Goal: Task Accomplishment & Management: Manage account settings

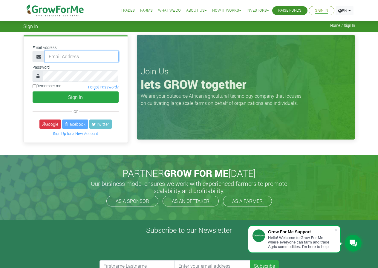
click at [73, 55] on input "email" at bounding box center [82, 56] width 74 height 11
type input "paulkwabena01@gmail.com"
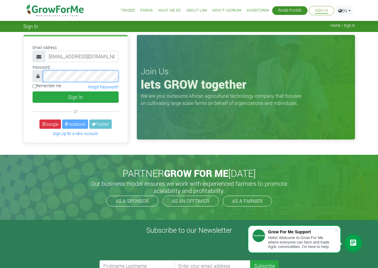
click at [33, 91] on button "Sign In" at bounding box center [76, 96] width 86 height 11
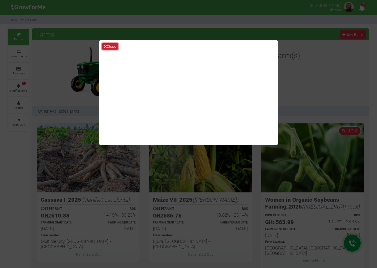
click at [116, 47] on button "Close" at bounding box center [110, 46] width 16 height 7
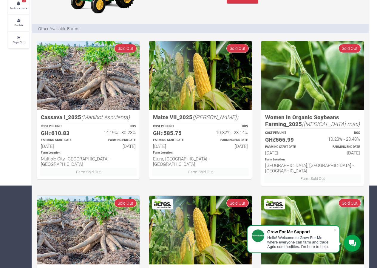
scroll to position [60, 0]
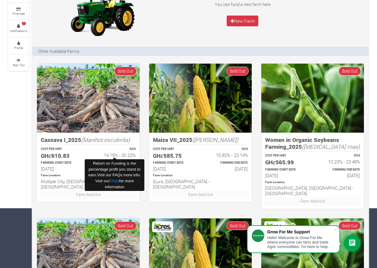
click at [96, 153] on h6 "14.19% - 30.23%" at bounding box center [115, 154] width 42 height 5
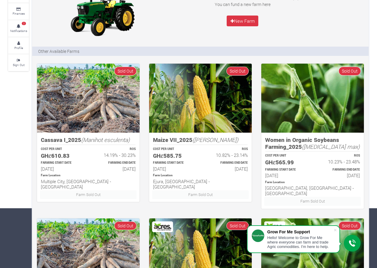
click at [124, 119] on img at bounding box center [88, 98] width 103 height 69
click at [52, 139] on h5 "Cassava I_2025 (Manihot esculenta)" at bounding box center [88, 139] width 95 height 7
click at [61, 171] on h6 "15th Apr 2025" at bounding box center [62, 168] width 42 height 5
click at [61, 190] on div "Farm Sold Out" at bounding box center [89, 194] width 106 height 9
click at [59, 180] on h6 "Multiple City, Volta & Eastern Region - Ghana" at bounding box center [88, 183] width 95 height 11
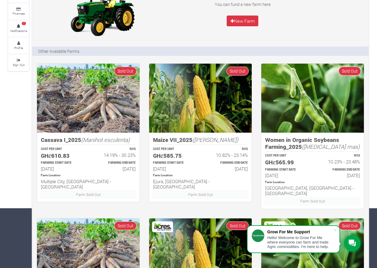
click at [59, 180] on h6 "Multiple City, Volta & Eastern Region - Ghana" at bounding box center [88, 183] width 95 height 11
click at [65, 165] on p "FARMING START DATE" at bounding box center [62, 163] width 42 height 4
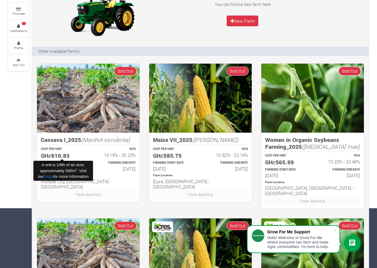
click at [64, 156] on h5 "GHȼ610.83" at bounding box center [62, 155] width 42 height 7
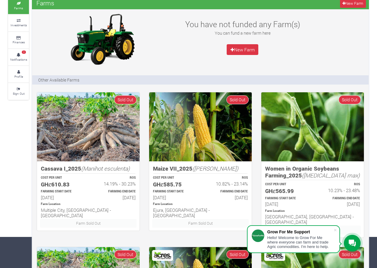
scroll to position [90, 0]
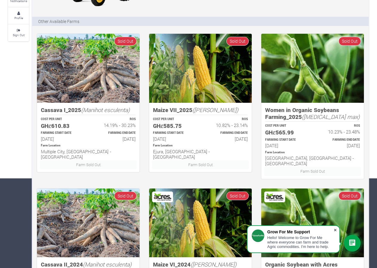
click at [337, 231] on span at bounding box center [336, 230] width 6 height 6
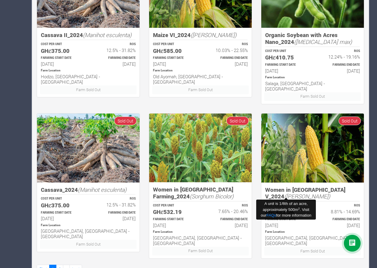
scroll to position [321, 0]
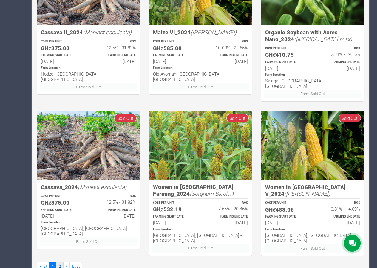
click at [61, 262] on link "2" at bounding box center [59, 266] width 7 height 9
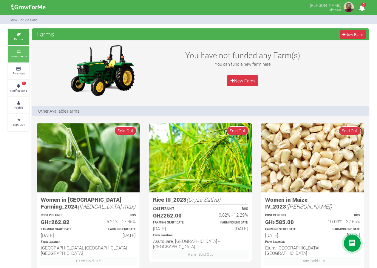
click at [16, 52] on icon at bounding box center [19, 51] width 18 height 3
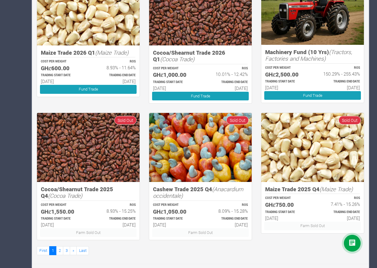
scroll to position [284, 0]
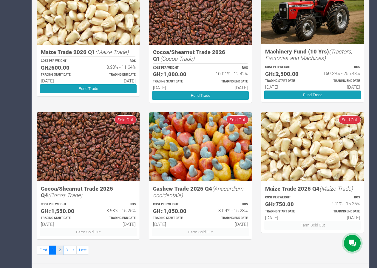
click at [60, 251] on link "2" at bounding box center [59, 249] width 7 height 9
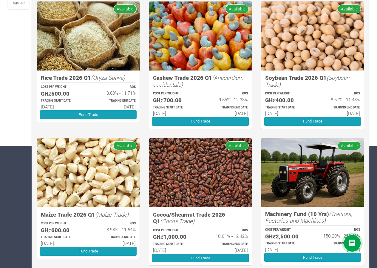
scroll to position [135, 0]
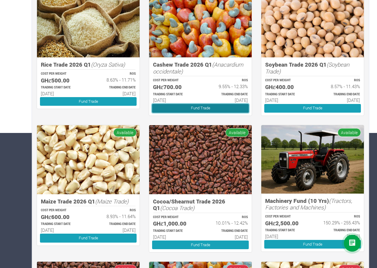
click at [221, 107] on link "Fund Trade" at bounding box center [200, 108] width 97 height 9
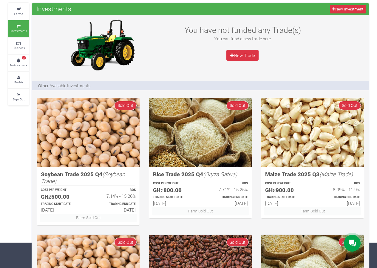
scroll to position [60, 0]
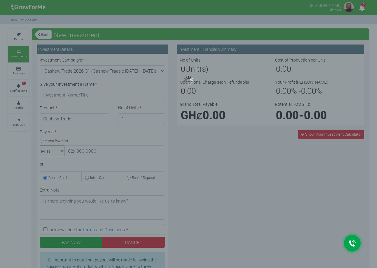
type input "1"
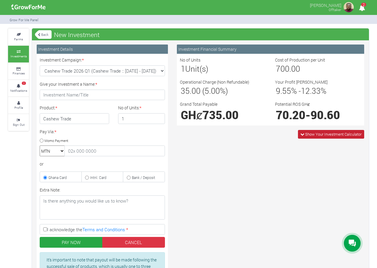
click at [307, 135] on span "Show Your Investment Calculator" at bounding box center [333, 133] width 56 height 5
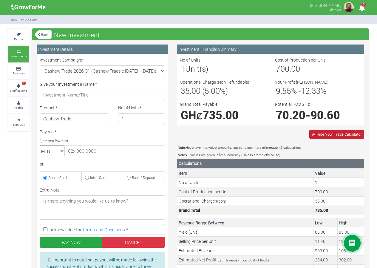
click at [314, 135] on icon at bounding box center [314, 134] width 4 height 4
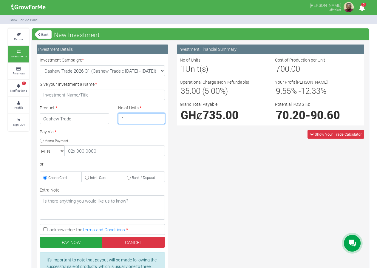
click at [139, 120] on input "1" at bounding box center [141, 118] width 47 height 11
type input "3"
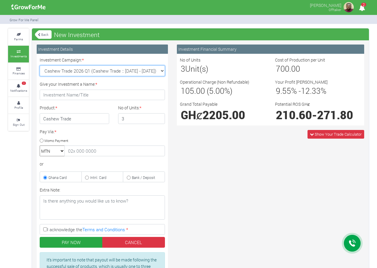
click at [157, 71] on select "Cashew Trade 2026 Q1 (Cashew Trade :: [DATE] - [DATE]) Cocoa/Shearnut Trade 202…" at bounding box center [102, 70] width 125 height 11
click at [223, 149] on div "Investment Financial Summary No of Units 3 Unit(s) Cost of Production per Unit …" at bounding box center [271, 171] width 196 height 254
click at [137, 70] on select "Cashew Trade 2026 Q1 (Cashew Trade :: [DATE] - [DATE]) Cocoa/Shearnut Trade 202…" at bounding box center [102, 70] width 125 height 11
select select "54"
click at [40, 65] on select "Cashew Trade 2026 Q1 (Cashew Trade :: [DATE] - [DATE]) Cocoa/Shearnut Trade 202…" at bounding box center [102, 70] width 125 height 11
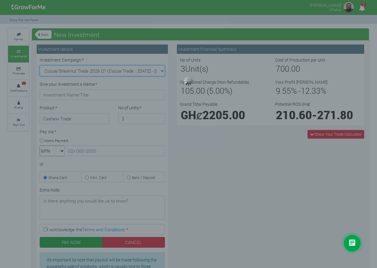
type input "1"
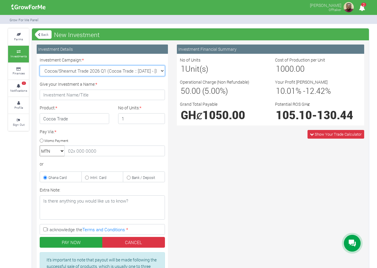
click at [139, 74] on select "Cashew Trade 2026 Q1 (Cashew Trade :: [DATE] - [DATE]) Cocoa/Shearnut Trade 202…" at bounding box center [102, 70] width 125 height 11
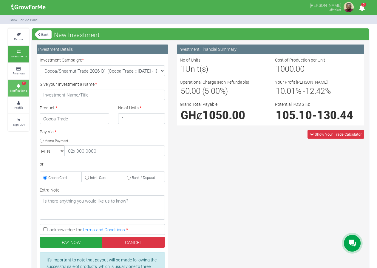
click at [16, 88] on small "Notifications" at bounding box center [18, 90] width 17 height 4
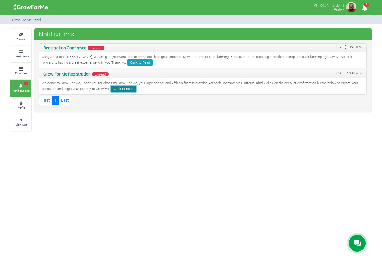
click at [135, 91] on link "Click to Read" at bounding box center [124, 89] width 26 height 6
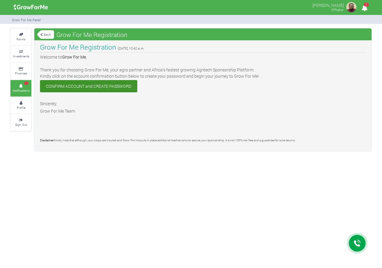
click at [121, 85] on link "CONFIRM ACCOUNT and CREATE PASSWORD" at bounding box center [88, 86] width 97 height 12
click at [43, 33] on link "Back" at bounding box center [45, 35] width 17 height 10
click at [42, 35] on icon at bounding box center [41, 34] width 2 height 3
click at [21, 90] on small "Notifications" at bounding box center [21, 90] width 17 height 4
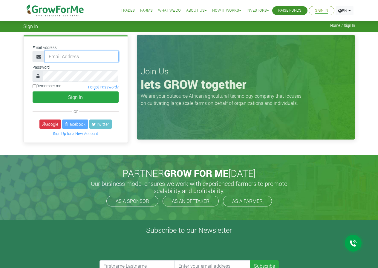
click at [96, 55] on input "email" at bounding box center [82, 56] width 74 height 11
type input "[EMAIL_ADDRESS][DOMAIN_NAME]"
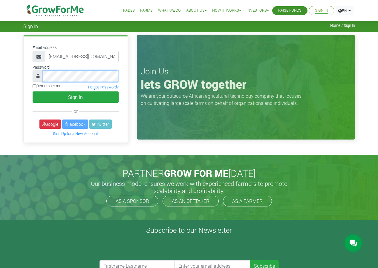
click at [33, 91] on button "Sign In" at bounding box center [76, 96] width 86 height 11
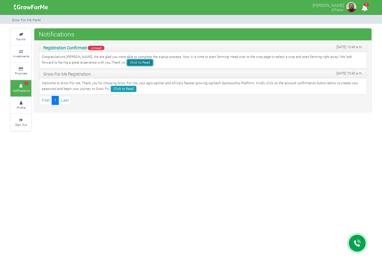
click at [127, 61] on link "Click to Read" at bounding box center [140, 62] width 26 height 6
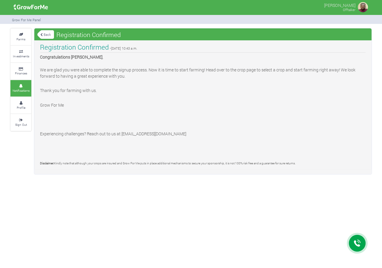
click at [43, 36] on link "Back" at bounding box center [45, 35] width 17 height 10
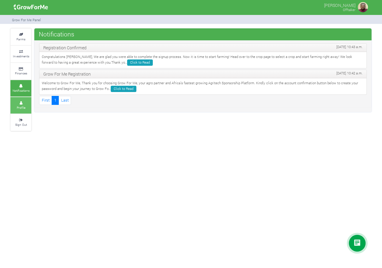
click at [22, 102] on icon at bounding box center [21, 102] width 18 height 3
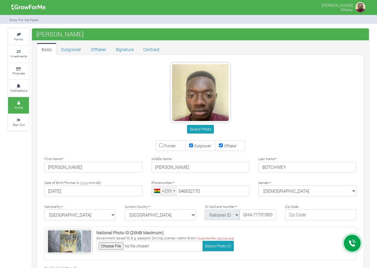
scroll to position [98, 0]
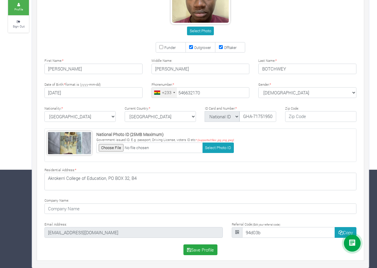
type input "54 663 2170"
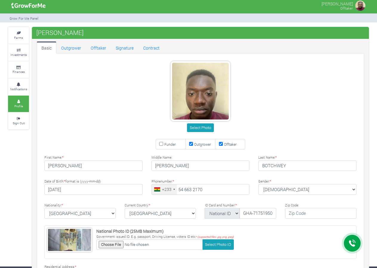
scroll to position [0, 0]
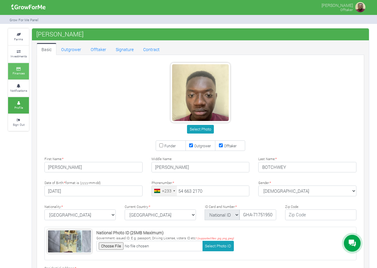
click at [21, 76] on link "Finances" at bounding box center [18, 71] width 21 height 16
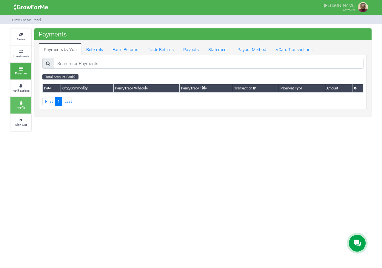
click at [29, 109] on link "Profile" at bounding box center [20, 105] width 21 height 16
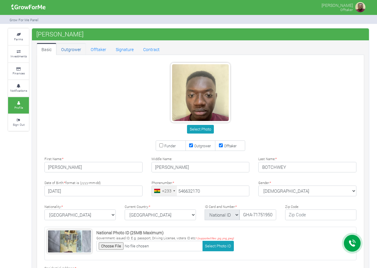
click at [68, 53] on link "Outgrower" at bounding box center [71, 49] width 30 height 12
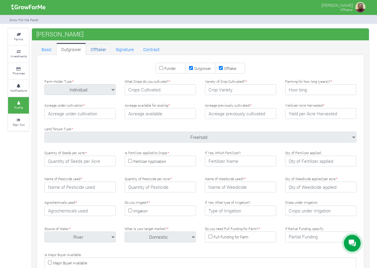
click at [96, 47] on link "Offtaker" at bounding box center [98, 49] width 25 height 12
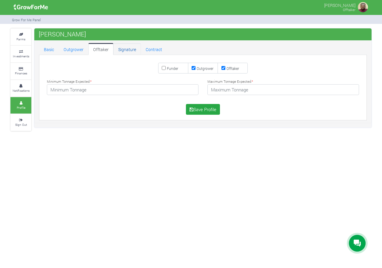
click at [127, 50] on link "Signature" at bounding box center [126, 49] width 27 height 12
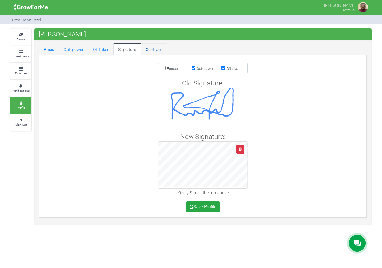
click at [150, 49] on link "Contract" at bounding box center [154, 49] width 26 height 12
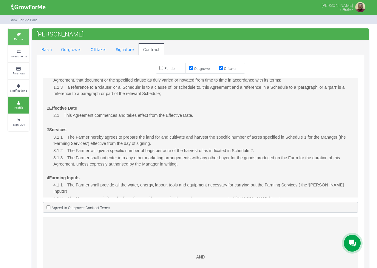
click at [17, 38] on small "Farms" at bounding box center [18, 39] width 9 height 4
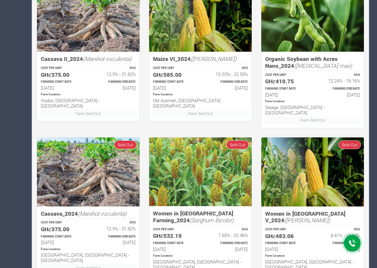
scroll to position [321, 0]
